Goal: Find specific page/section: Find specific page/section

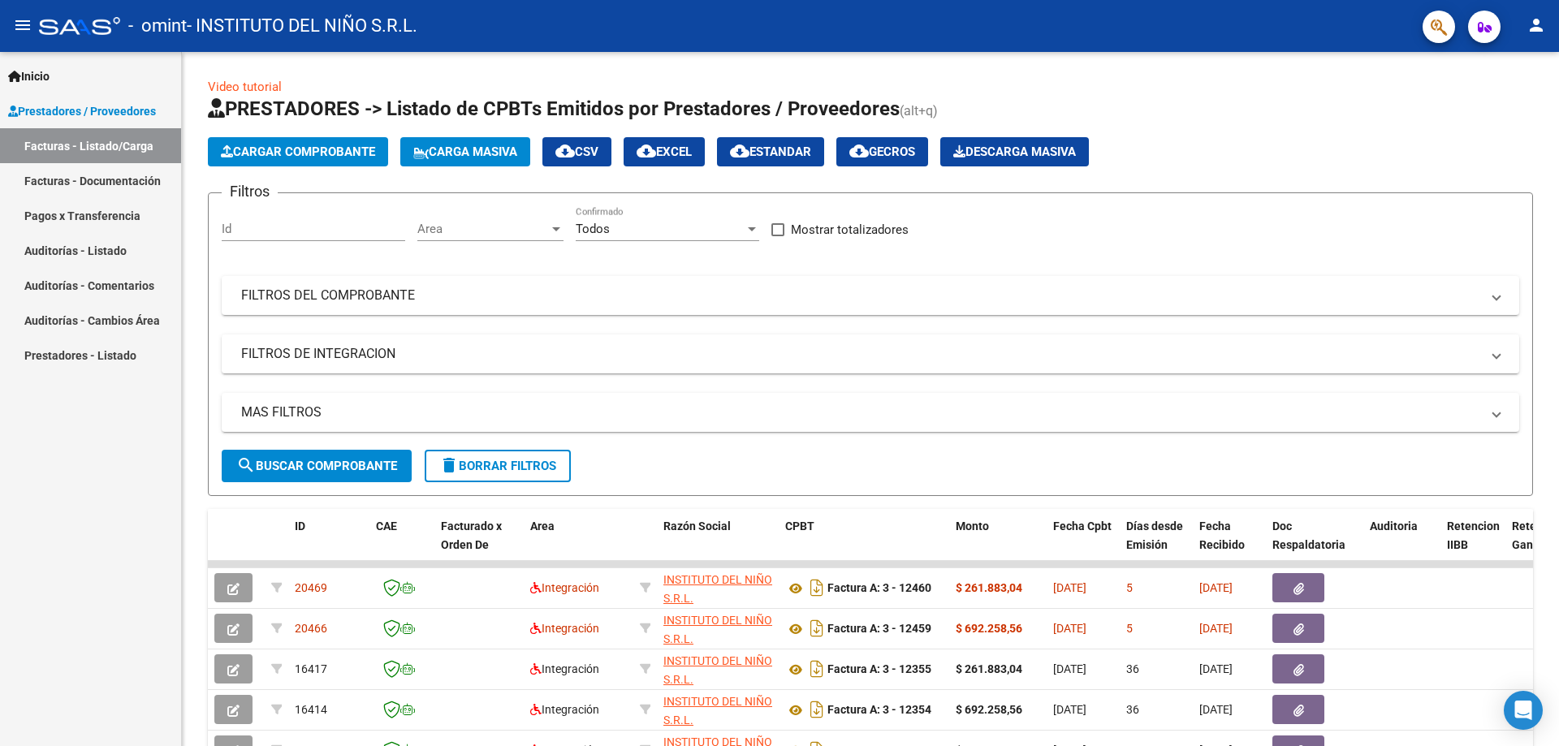
click at [66, 179] on link "Facturas - Documentación" at bounding box center [90, 180] width 181 height 35
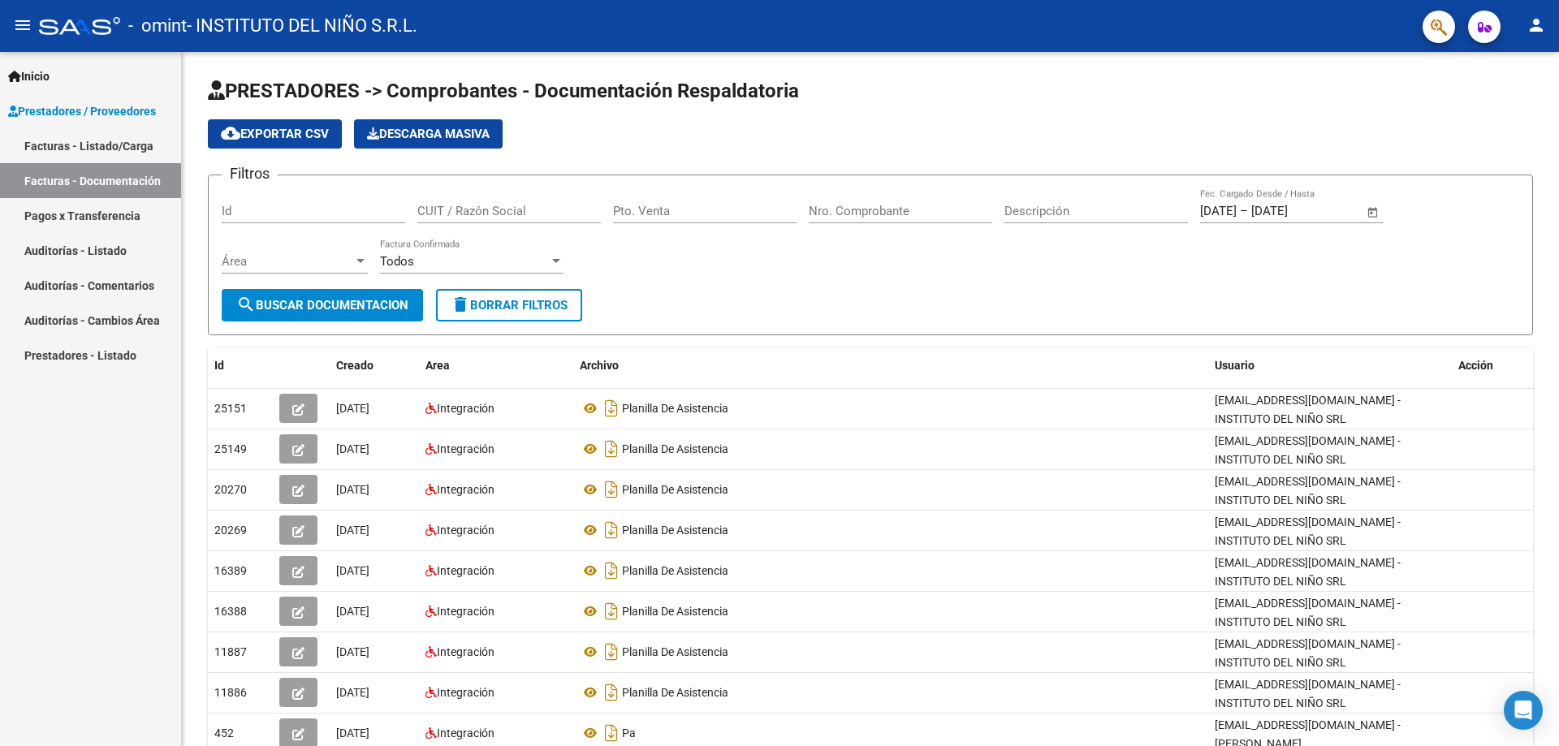
click at [69, 216] on link "Pagos x Transferencia" at bounding box center [90, 215] width 181 height 35
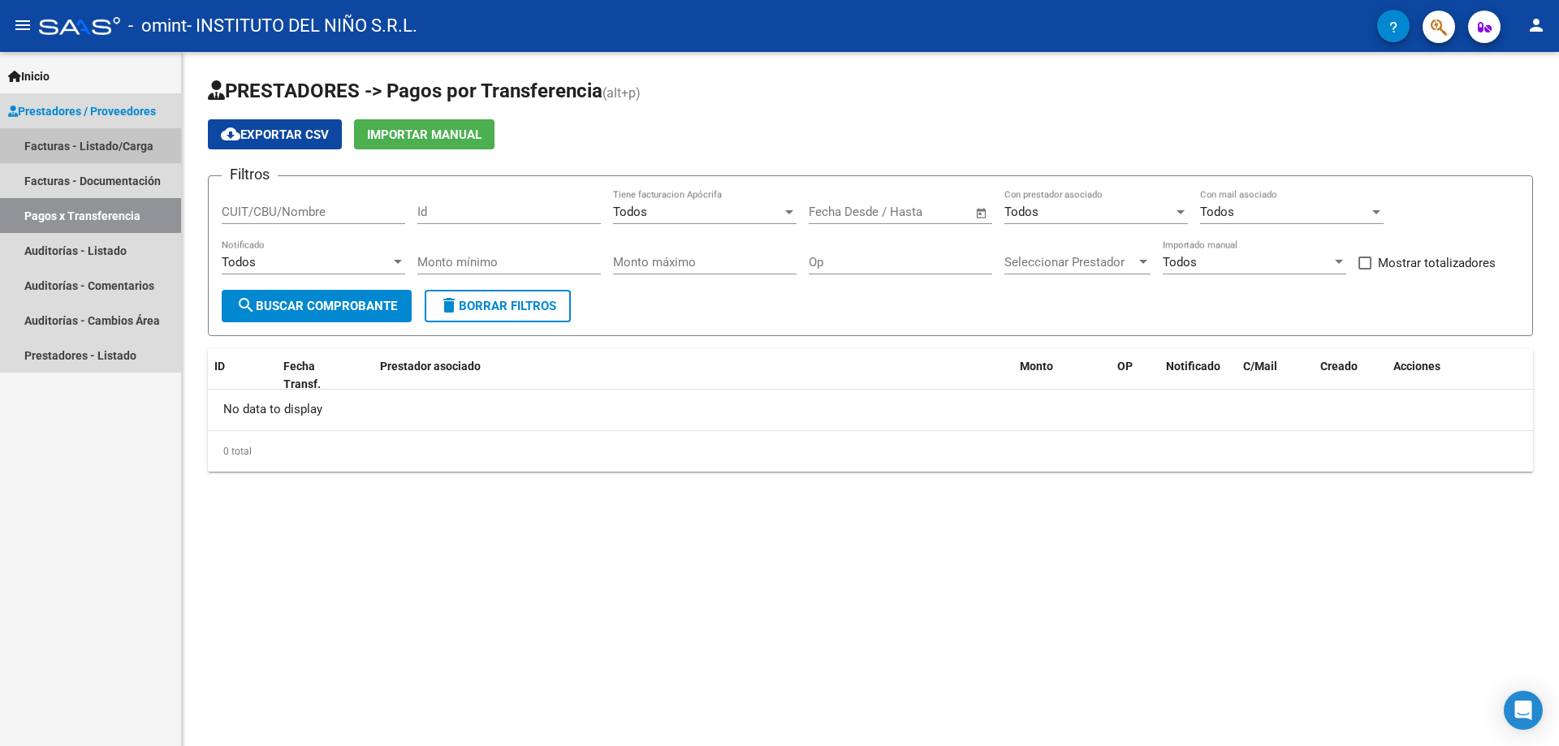
click at [125, 142] on link "Facturas - Listado/Carga" at bounding box center [90, 145] width 181 height 35
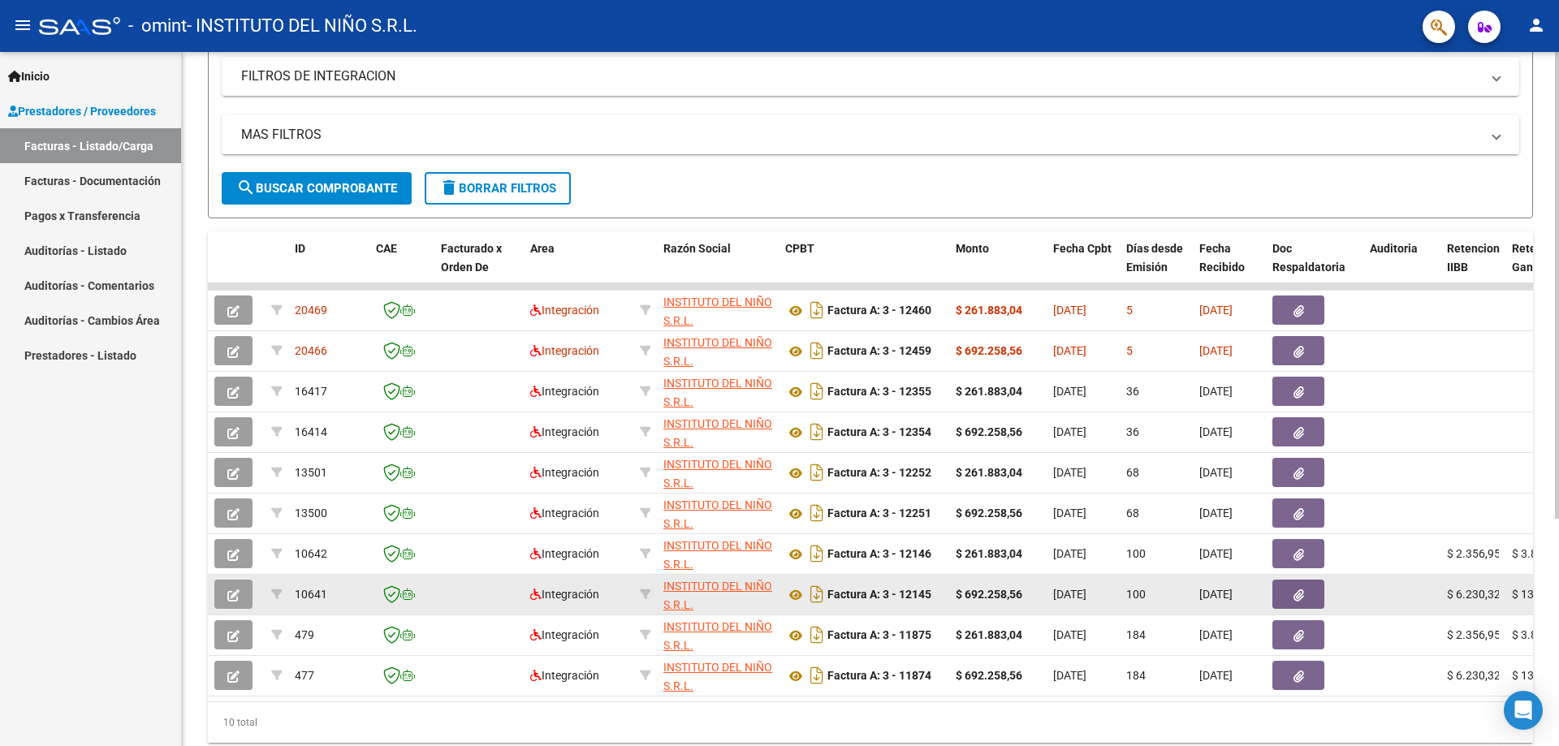
scroll to position [298, 0]
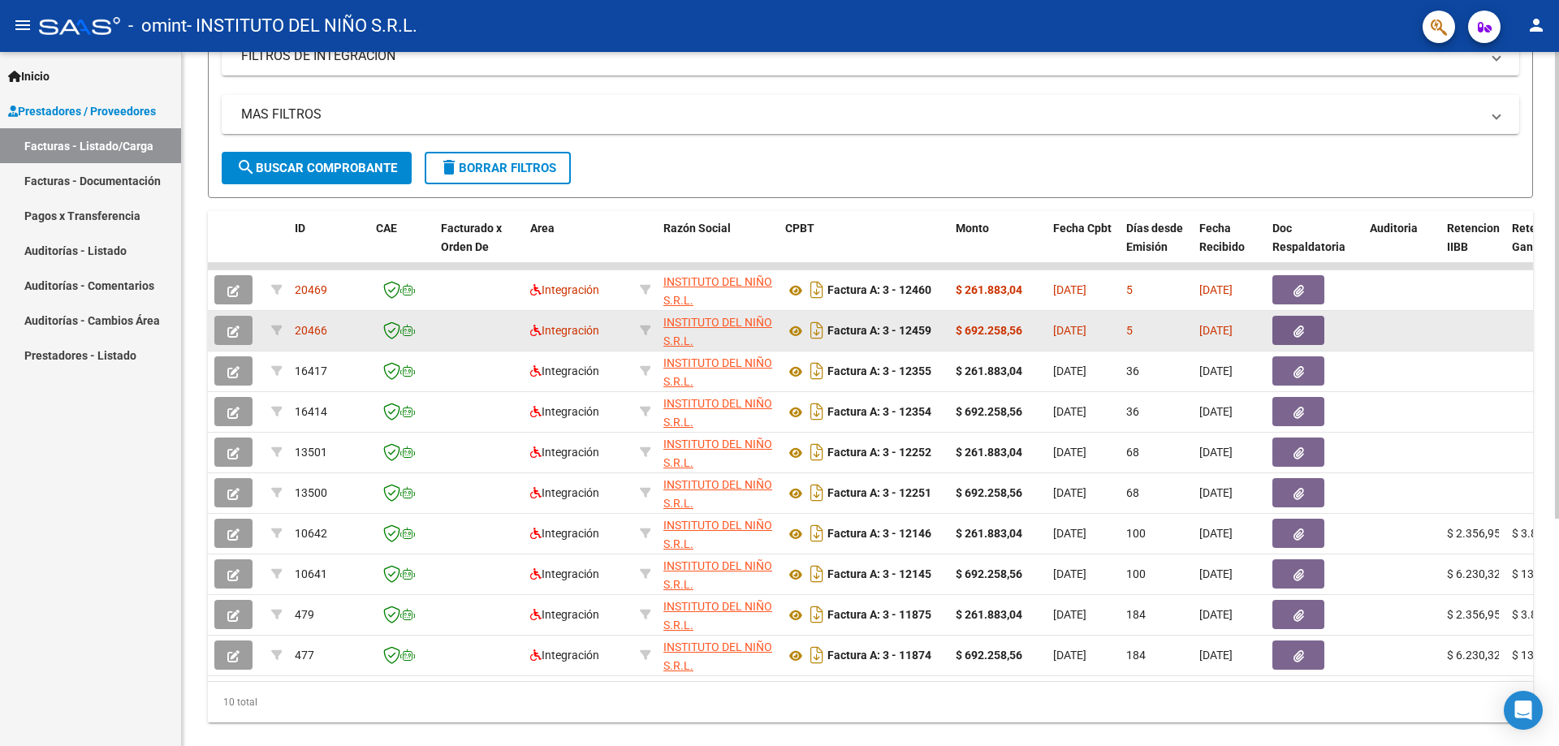
click at [1300, 326] on icon "button" at bounding box center [1298, 332] width 11 height 12
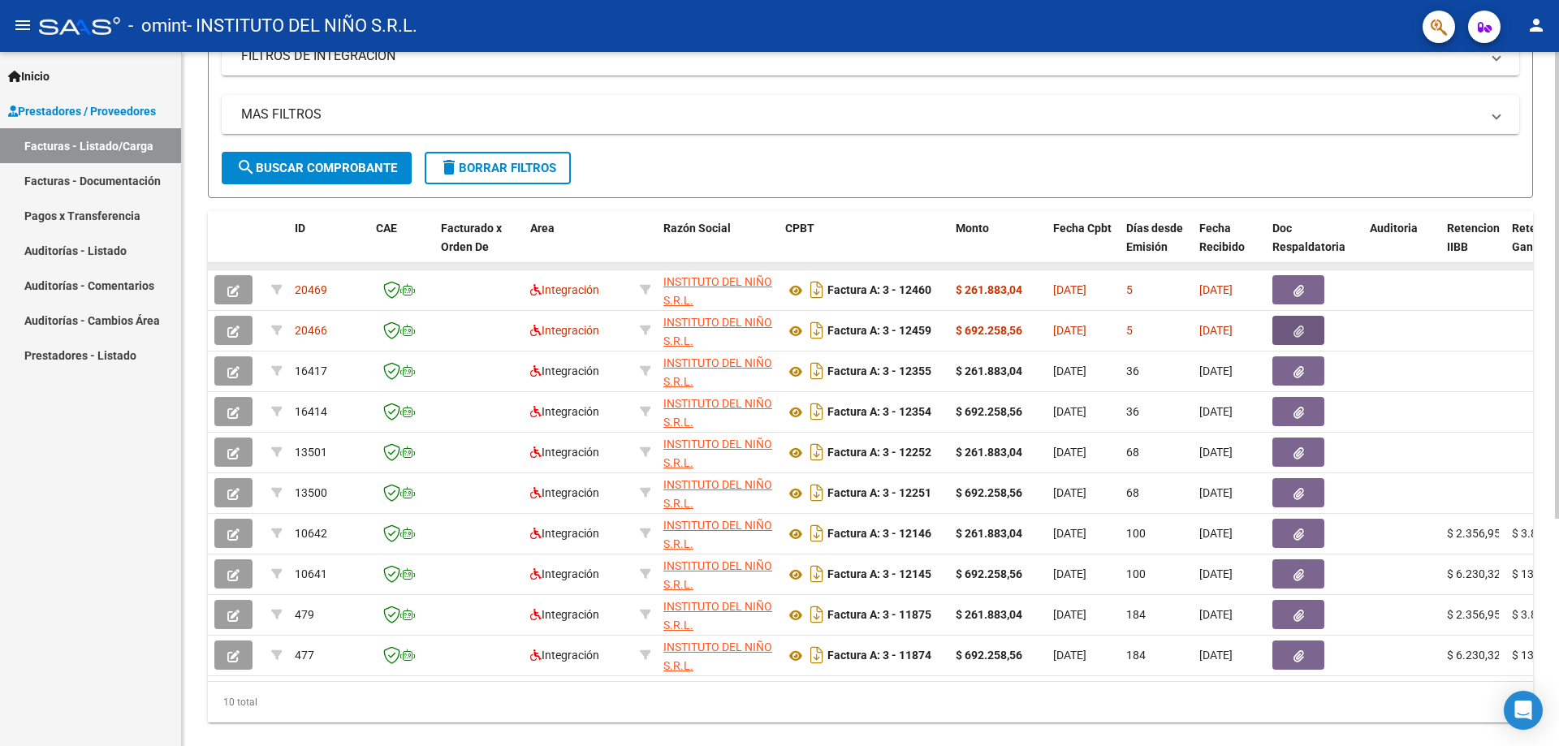
scroll to position [0, 0]
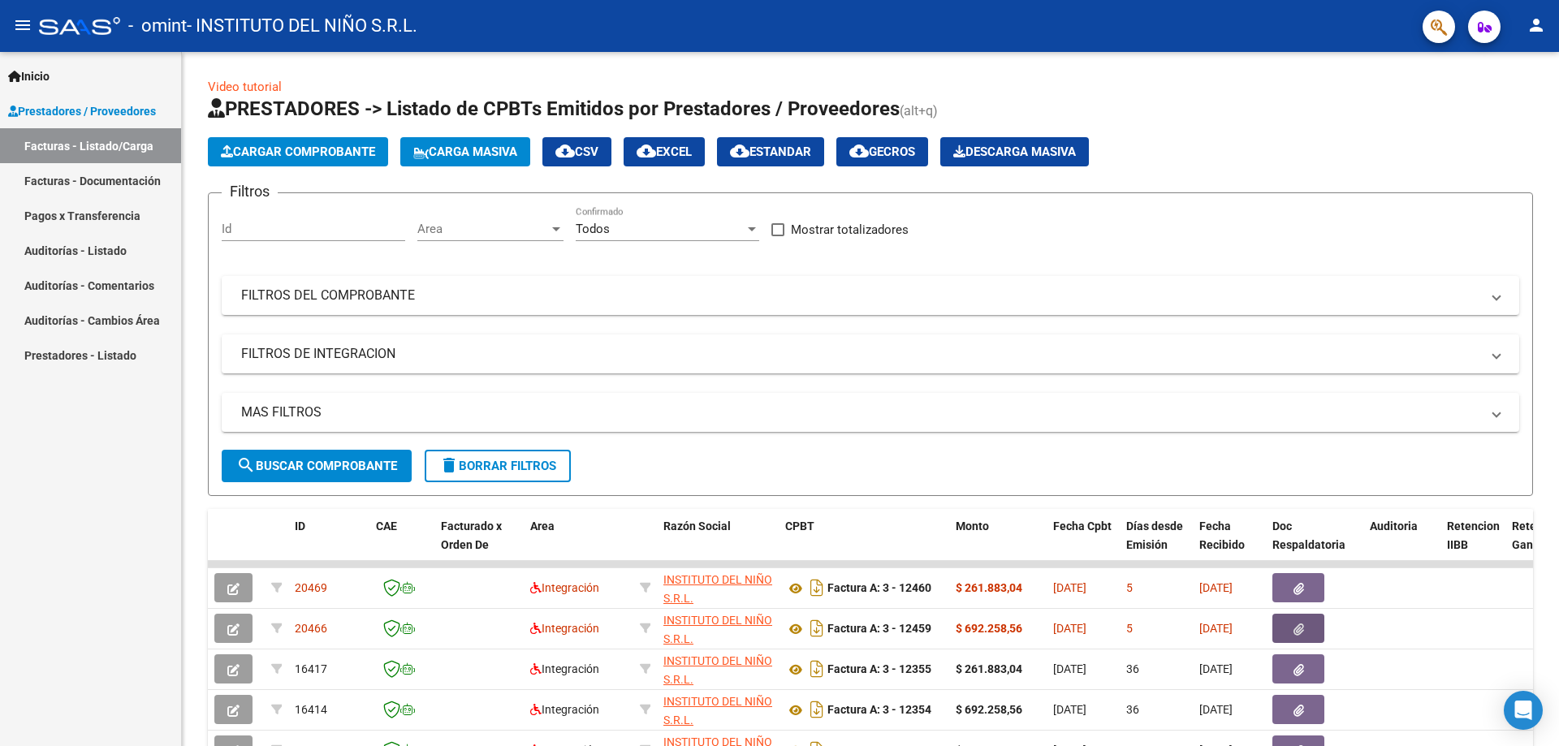
click at [84, 207] on link "Pagos x Transferencia" at bounding box center [90, 215] width 181 height 35
